Goal: Task Accomplishment & Management: Use online tool/utility

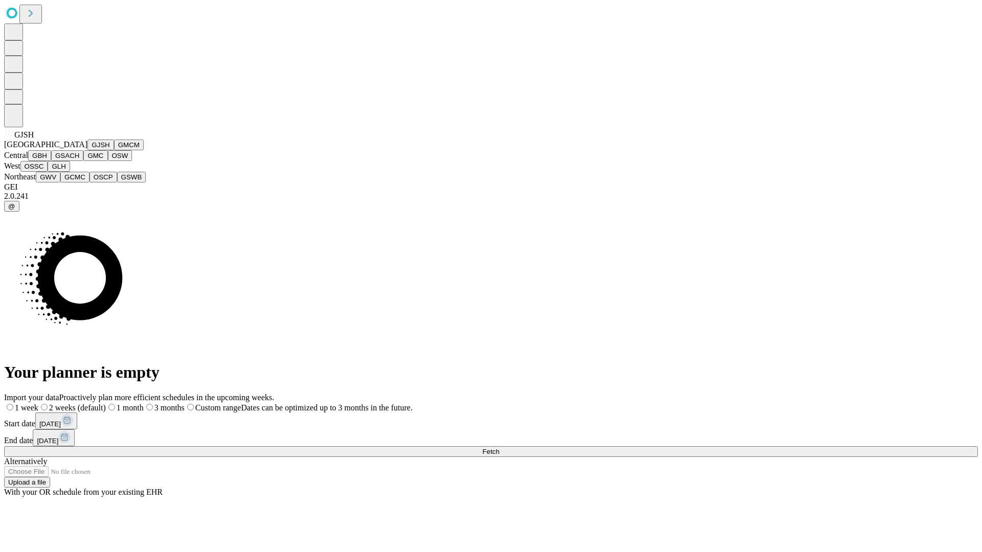
click at [87, 150] on button "GJSH" at bounding box center [100, 145] width 27 height 11
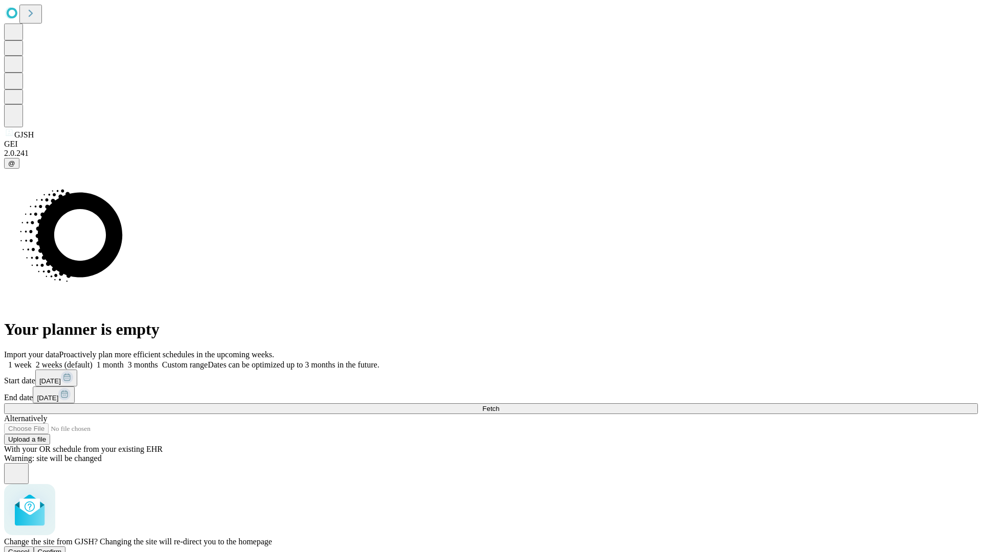
click at [62, 548] on span "Confirm" at bounding box center [50, 552] width 24 height 8
click at [124, 361] on label "1 month" at bounding box center [108, 365] width 31 height 9
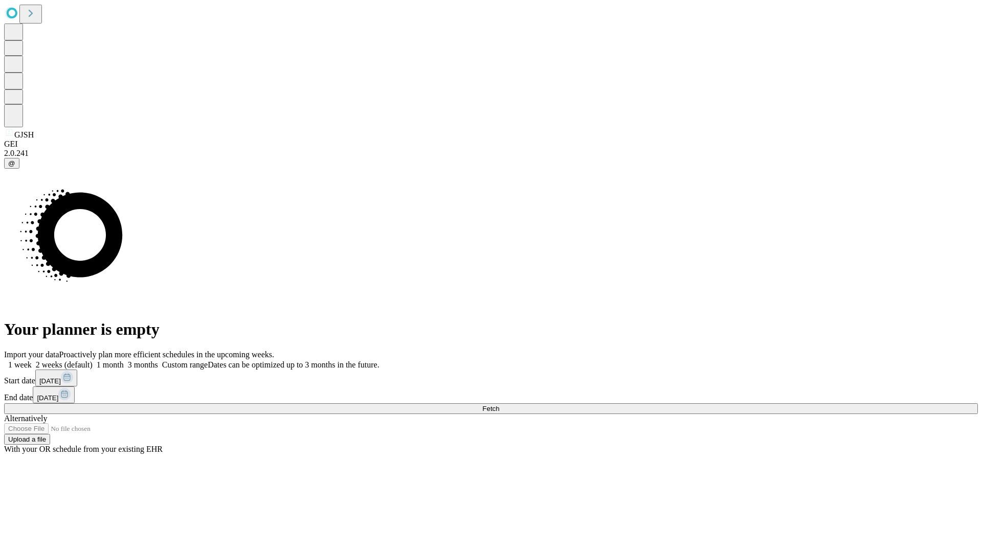
click at [499, 405] on span "Fetch" at bounding box center [490, 409] width 17 height 8
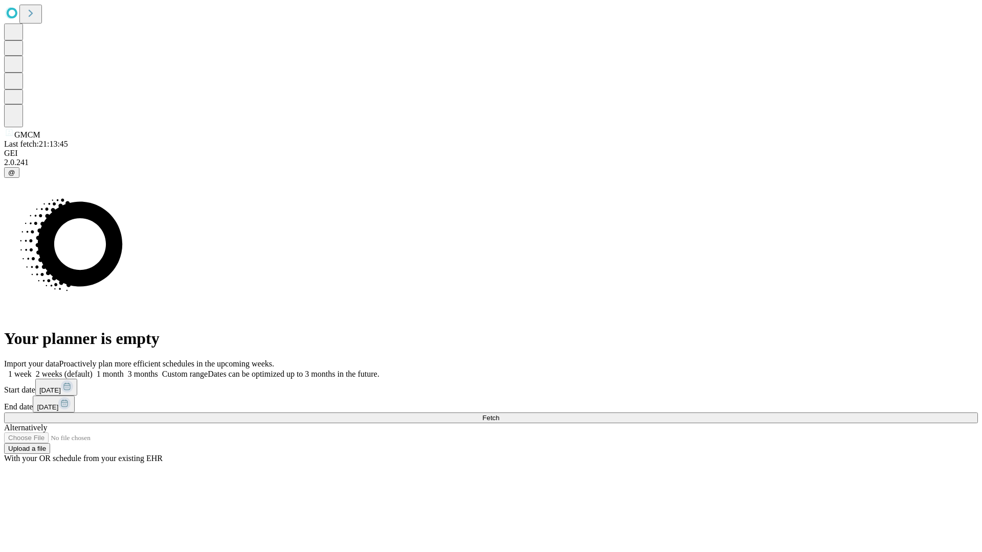
click at [124, 370] on label "1 month" at bounding box center [108, 374] width 31 height 9
click at [499, 414] on span "Fetch" at bounding box center [490, 418] width 17 height 8
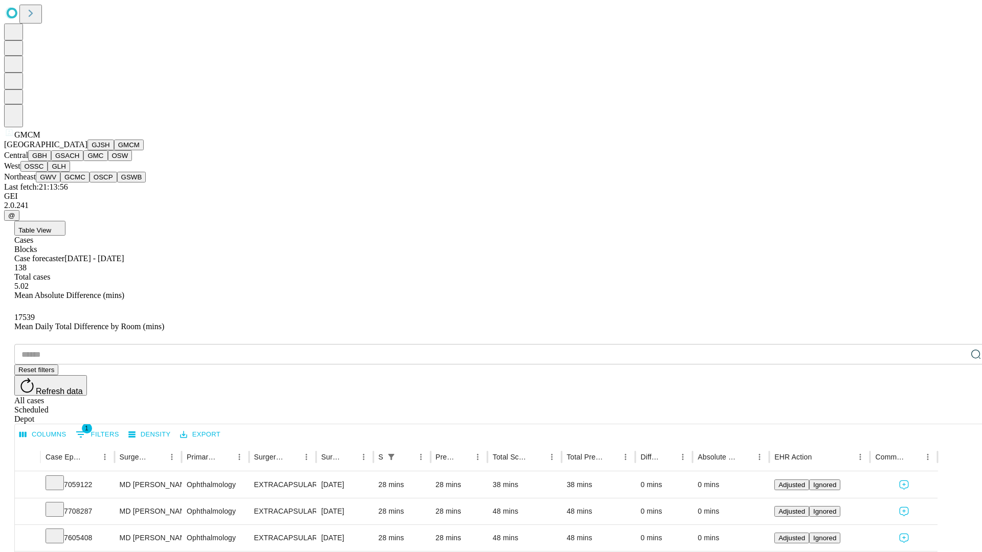
click at [51, 161] on button "GBH" at bounding box center [39, 155] width 23 height 11
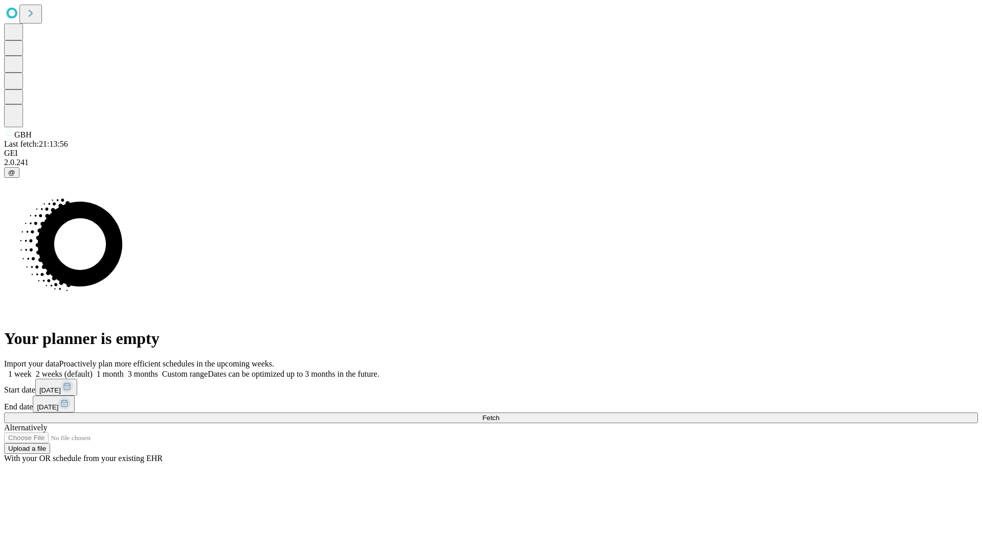
click at [124, 370] on label "1 month" at bounding box center [108, 374] width 31 height 9
click at [499, 414] on span "Fetch" at bounding box center [490, 418] width 17 height 8
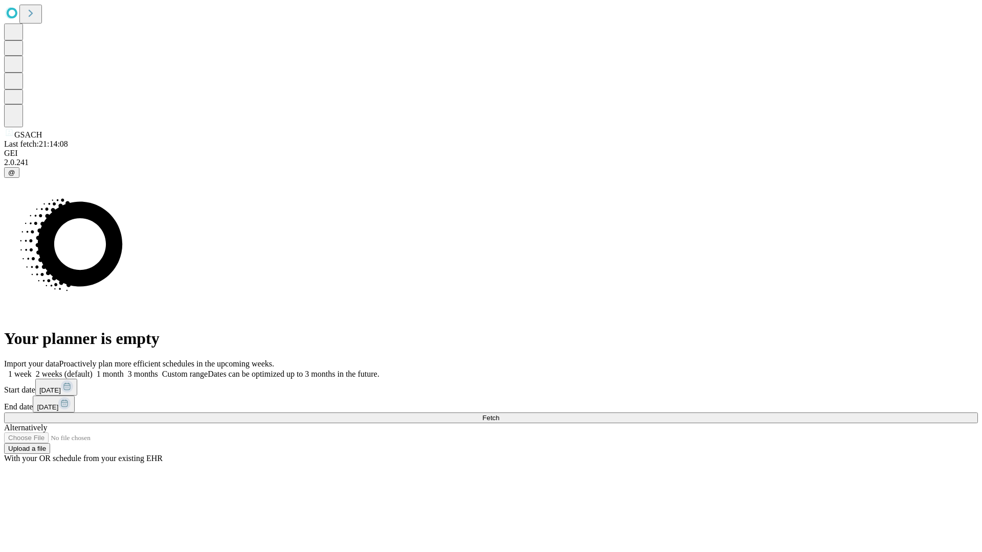
click at [499, 414] on span "Fetch" at bounding box center [490, 418] width 17 height 8
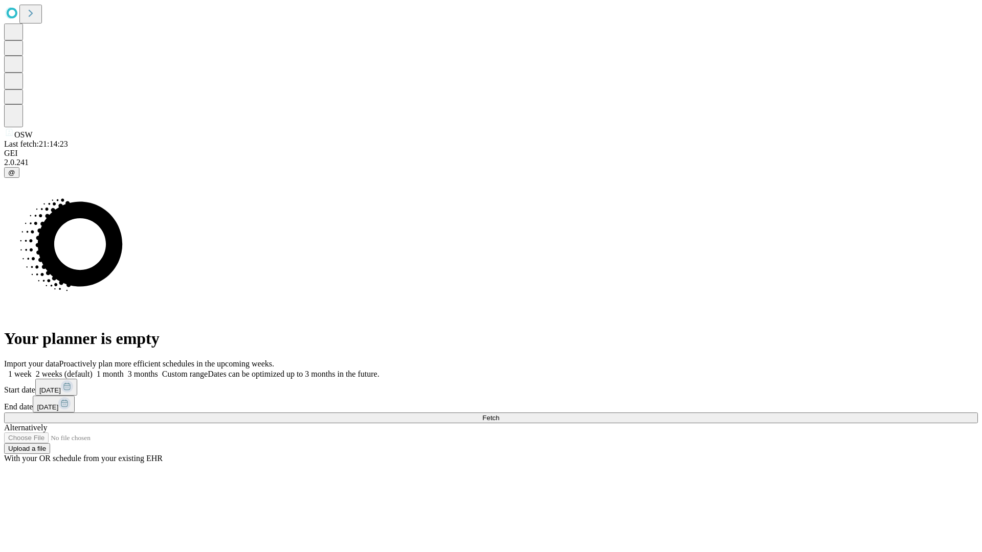
click at [499, 414] on span "Fetch" at bounding box center [490, 418] width 17 height 8
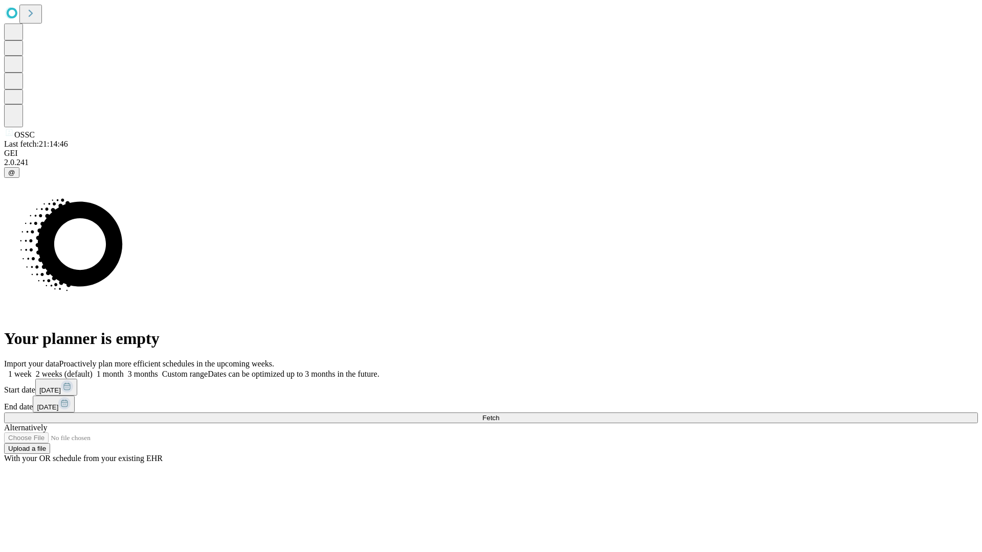
click at [124, 370] on label "1 month" at bounding box center [108, 374] width 31 height 9
click at [499, 414] on span "Fetch" at bounding box center [490, 418] width 17 height 8
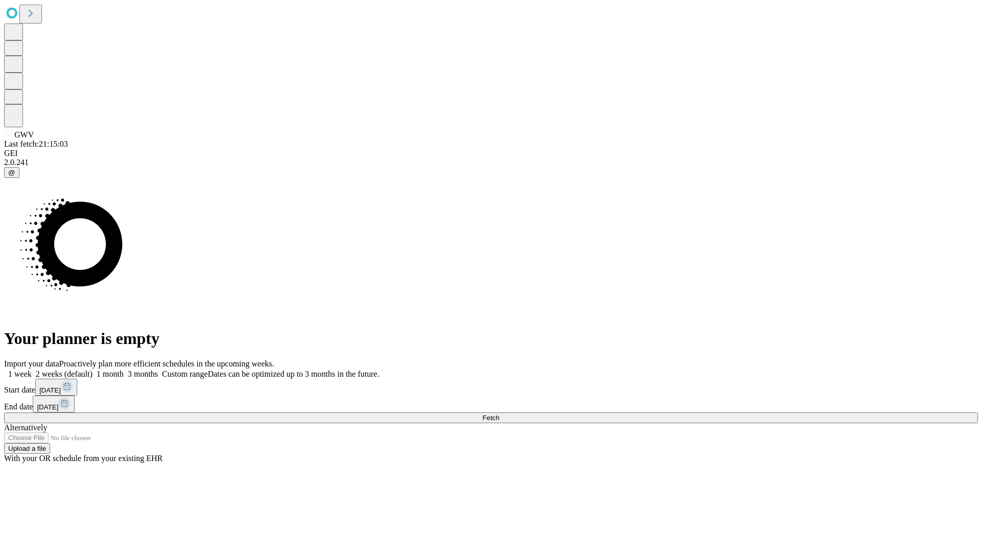
click at [124, 370] on label "1 month" at bounding box center [108, 374] width 31 height 9
click at [499, 414] on span "Fetch" at bounding box center [490, 418] width 17 height 8
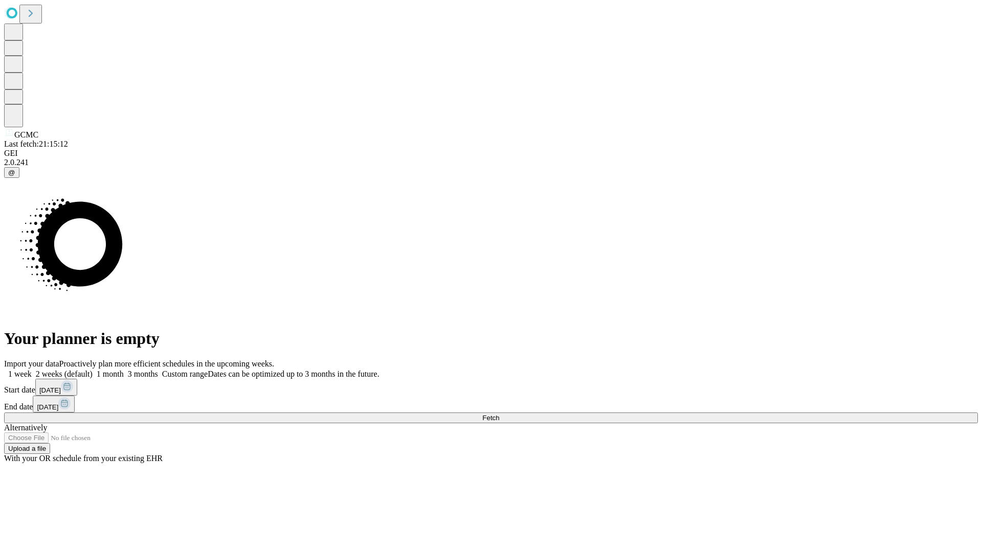
click at [124, 370] on label "1 month" at bounding box center [108, 374] width 31 height 9
click at [499, 414] on span "Fetch" at bounding box center [490, 418] width 17 height 8
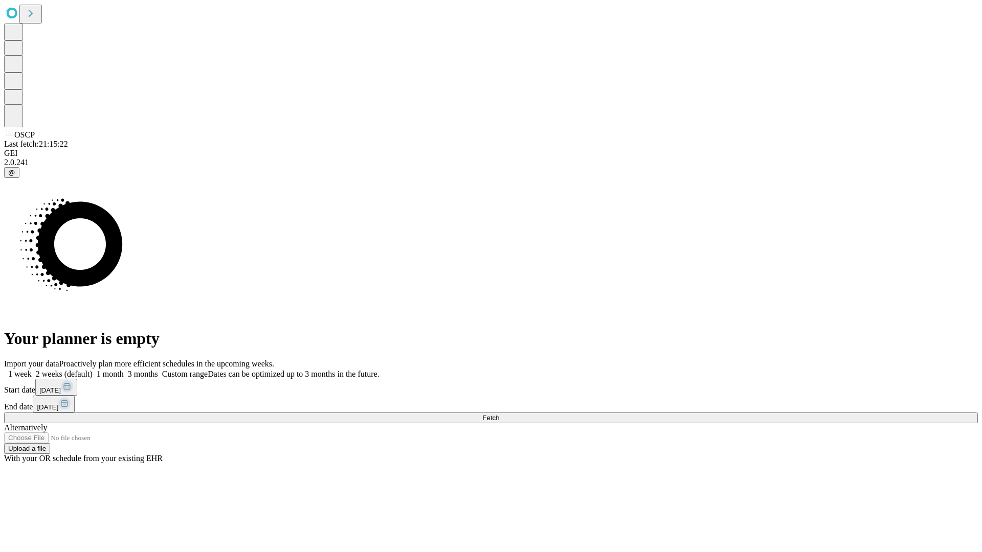
click at [124, 370] on label "1 month" at bounding box center [108, 374] width 31 height 9
click at [499, 414] on span "Fetch" at bounding box center [490, 418] width 17 height 8
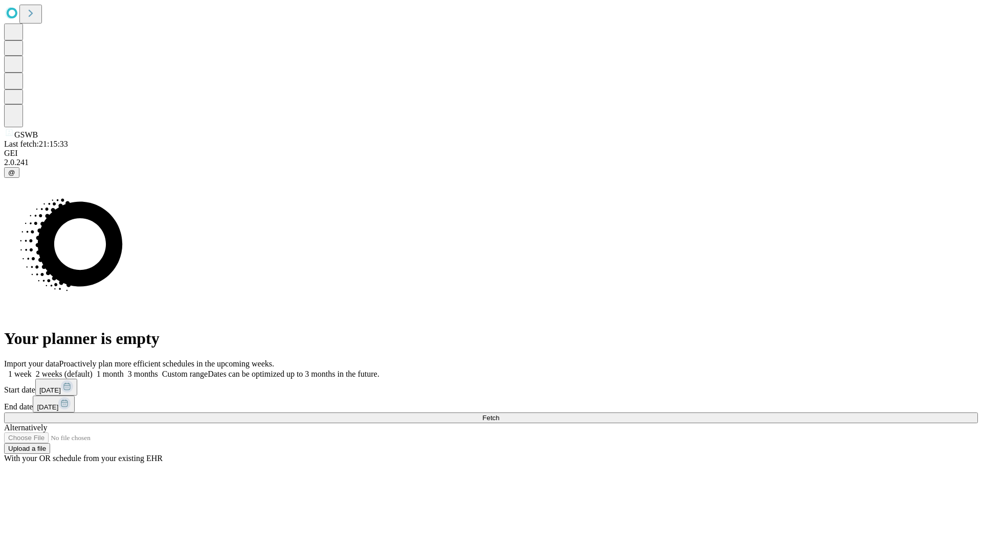
click at [124, 370] on label "1 month" at bounding box center [108, 374] width 31 height 9
click at [499, 414] on span "Fetch" at bounding box center [490, 418] width 17 height 8
